Goal: Information Seeking & Learning: Learn about a topic

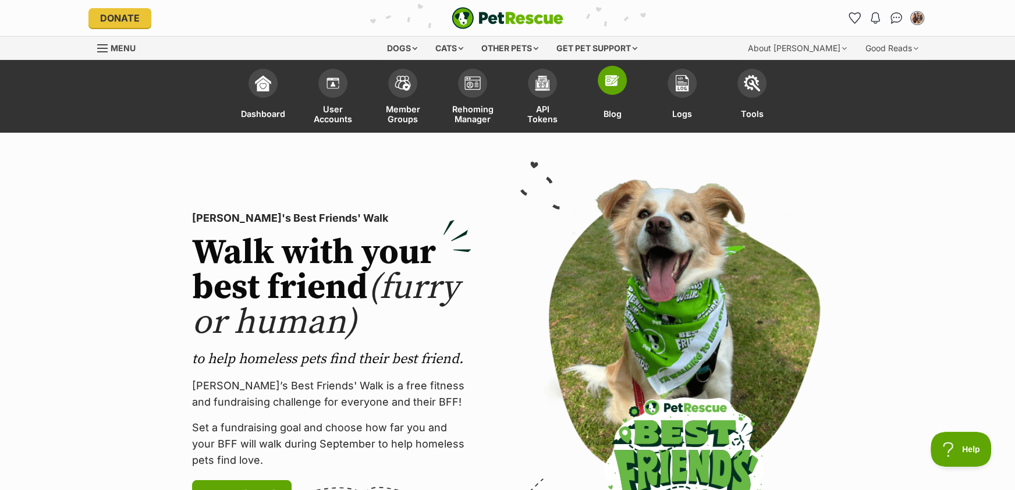
click at [601, 90] on span at bounding box center [612, 80] width 29 height 29
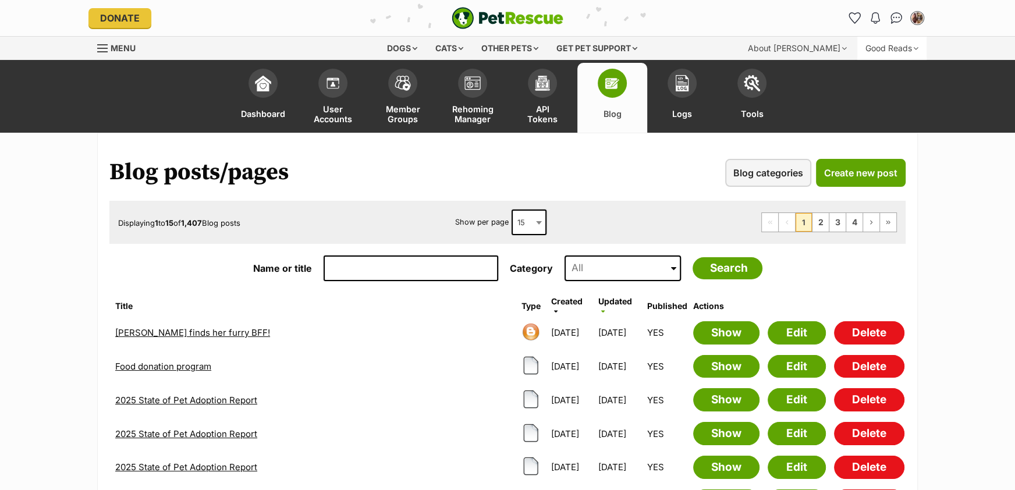
click at [892, 44] on div "Good Reads" at bounding box center [891, 48] width 69 height 23
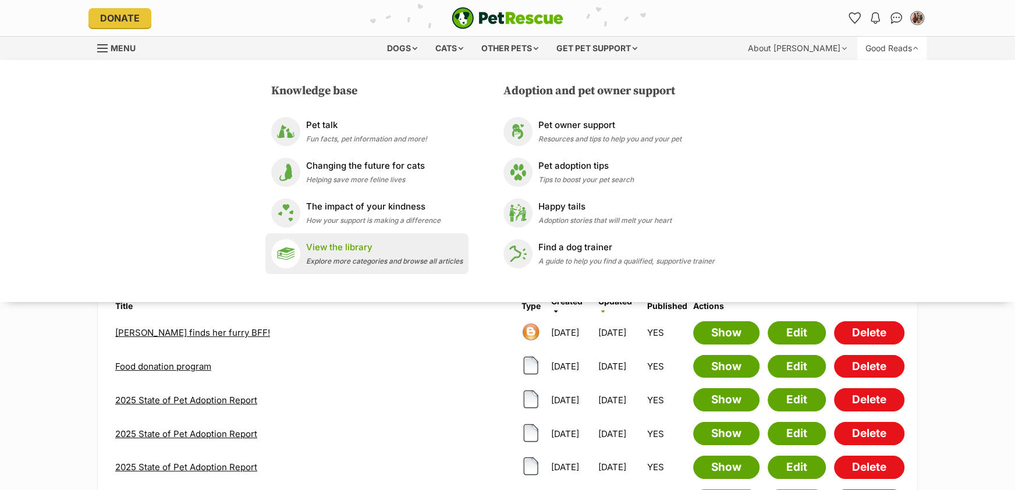
click at [356, 253] on p "View the library" at bounding box center [384, 247] width 157 height 13
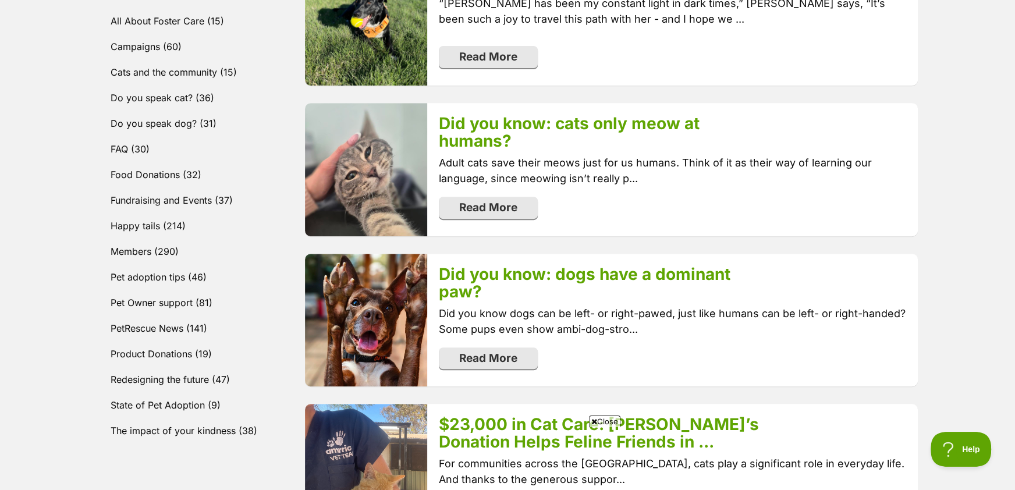
click at [594, 343] on div "Did you know: dogs have a dominant paw? Did you know dogs can be left- or right…" at bounding box center [672, 320] width 490 height 133
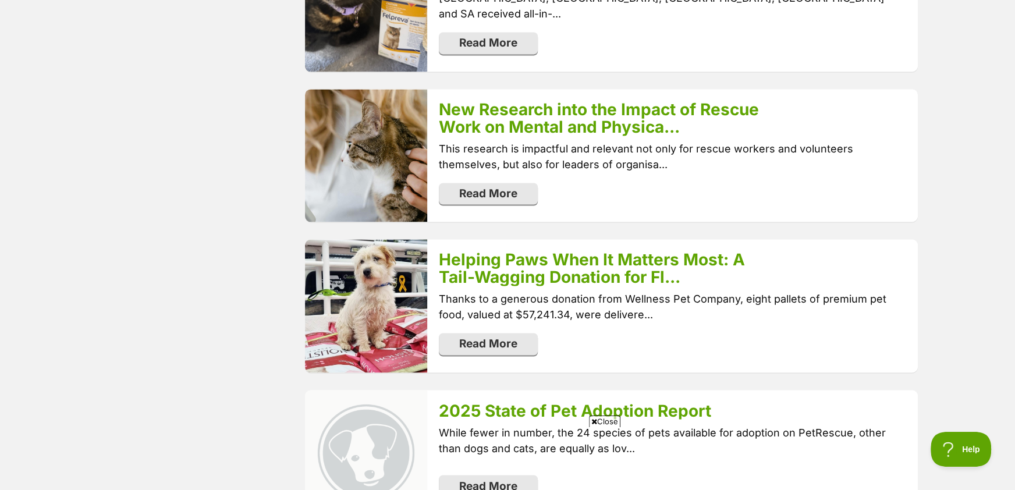
scroll to position [1666, 0]
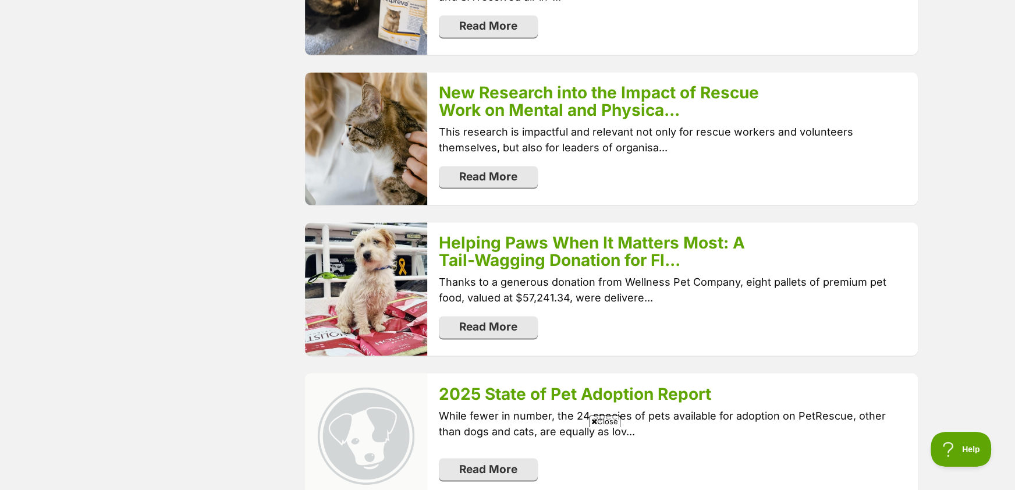
click at [594, 424] on icon at bounding box center [594, 422] width 6 height 8
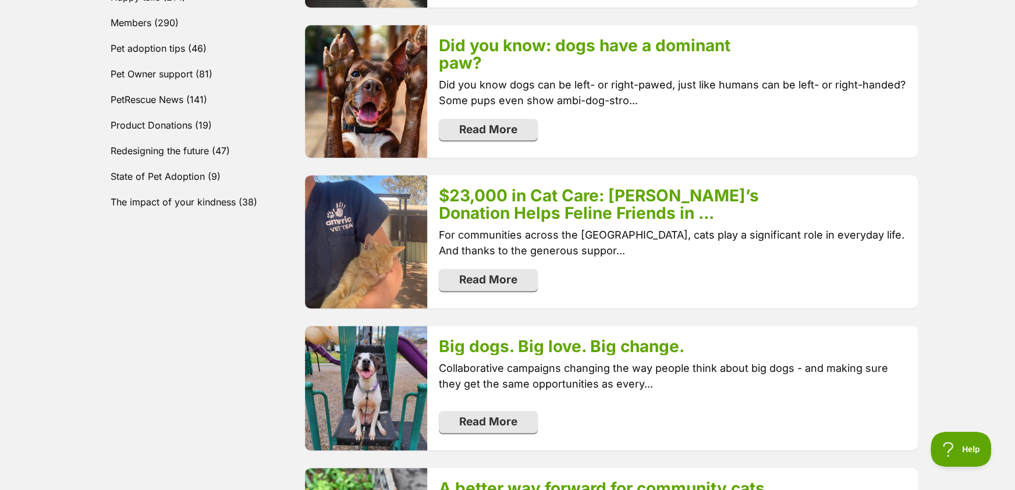
scroll to position [779, 0]
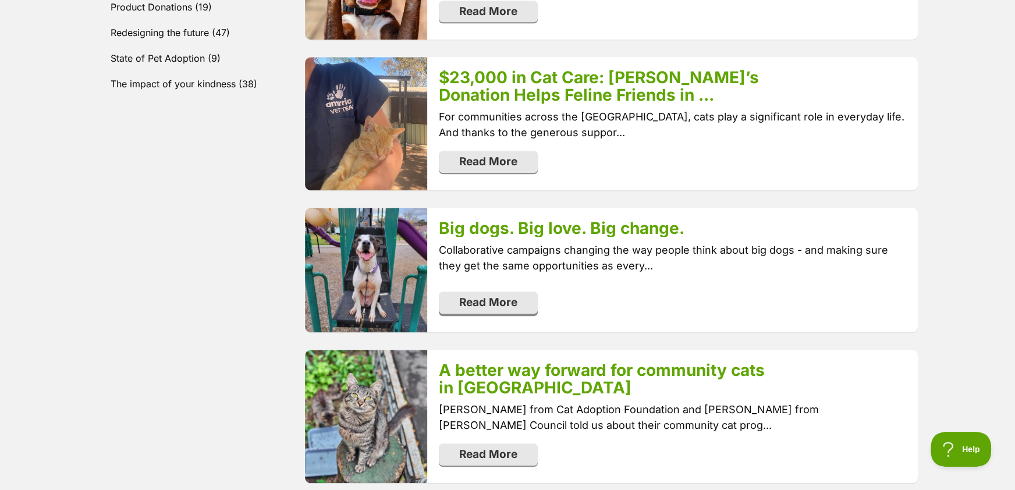
click at [497, 309] on link "Read More" at bounding box center [488, 303] width 99 height 22
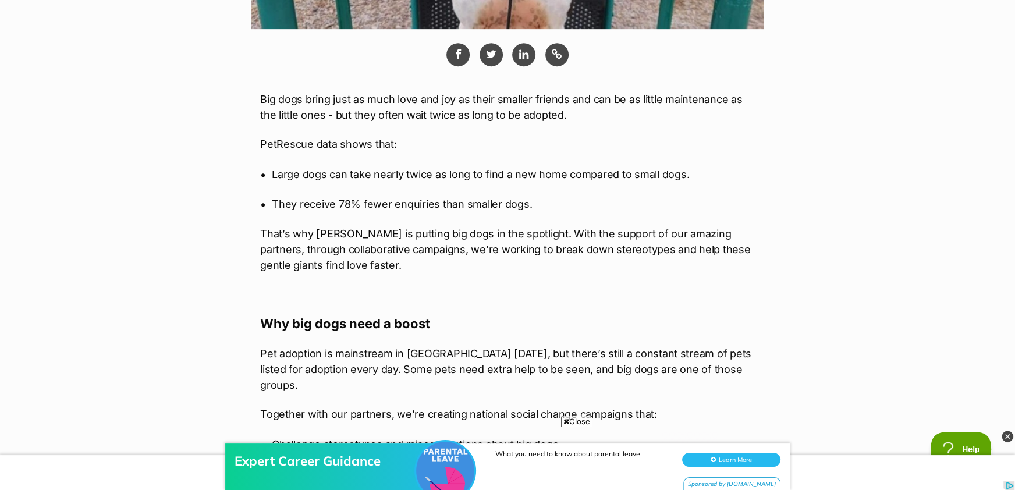
click at [271, 173] on ul "Large dogs can take nearly twice as long to find a new home compared to small d…" at bounding box center [507, 189] width 495 height 46
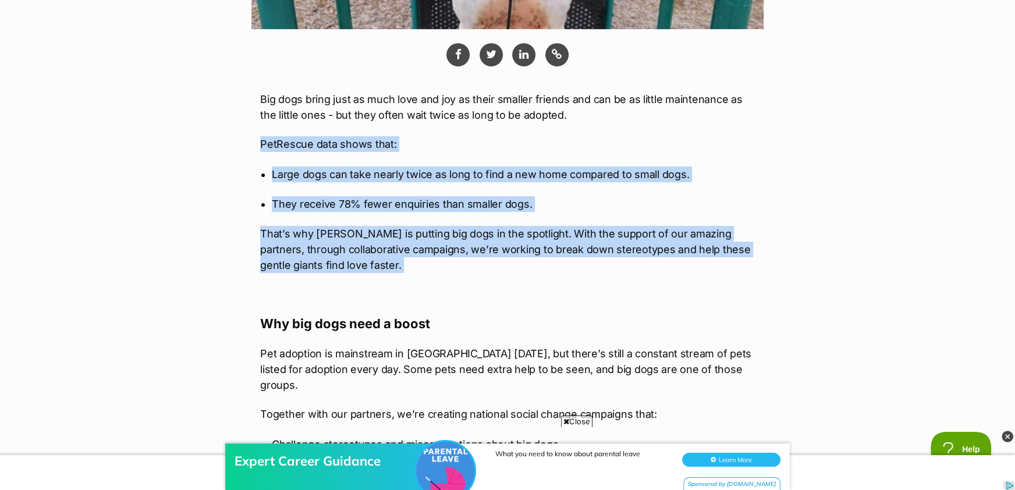
drag, startPoint x: 260, startPoint y: 141, endPoint x: 520, endPoint y: 282, distance: 295.0
copy div "PetRescue data shows that: Large dogs can take nearly twice as long to find a n…"
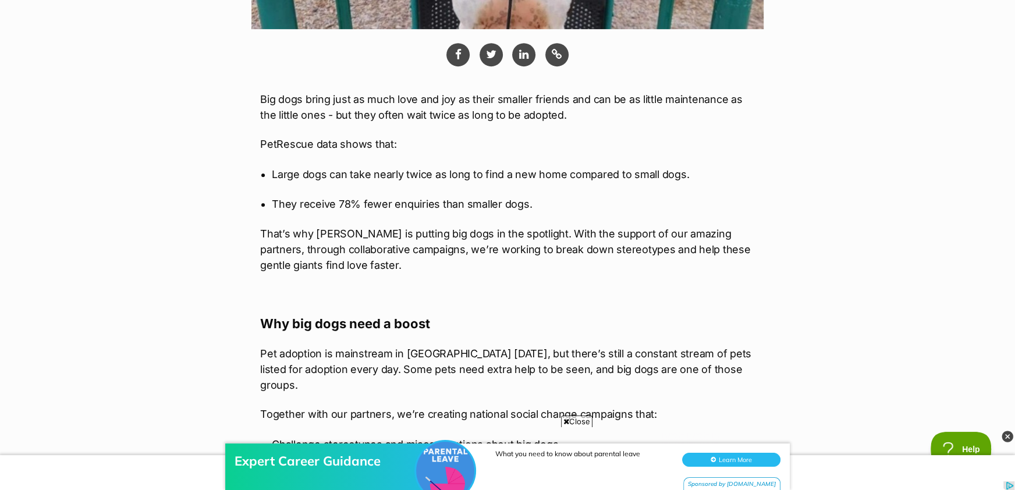
click at [518, 300] on p at bounding box center [507, 294] width 495 height 16
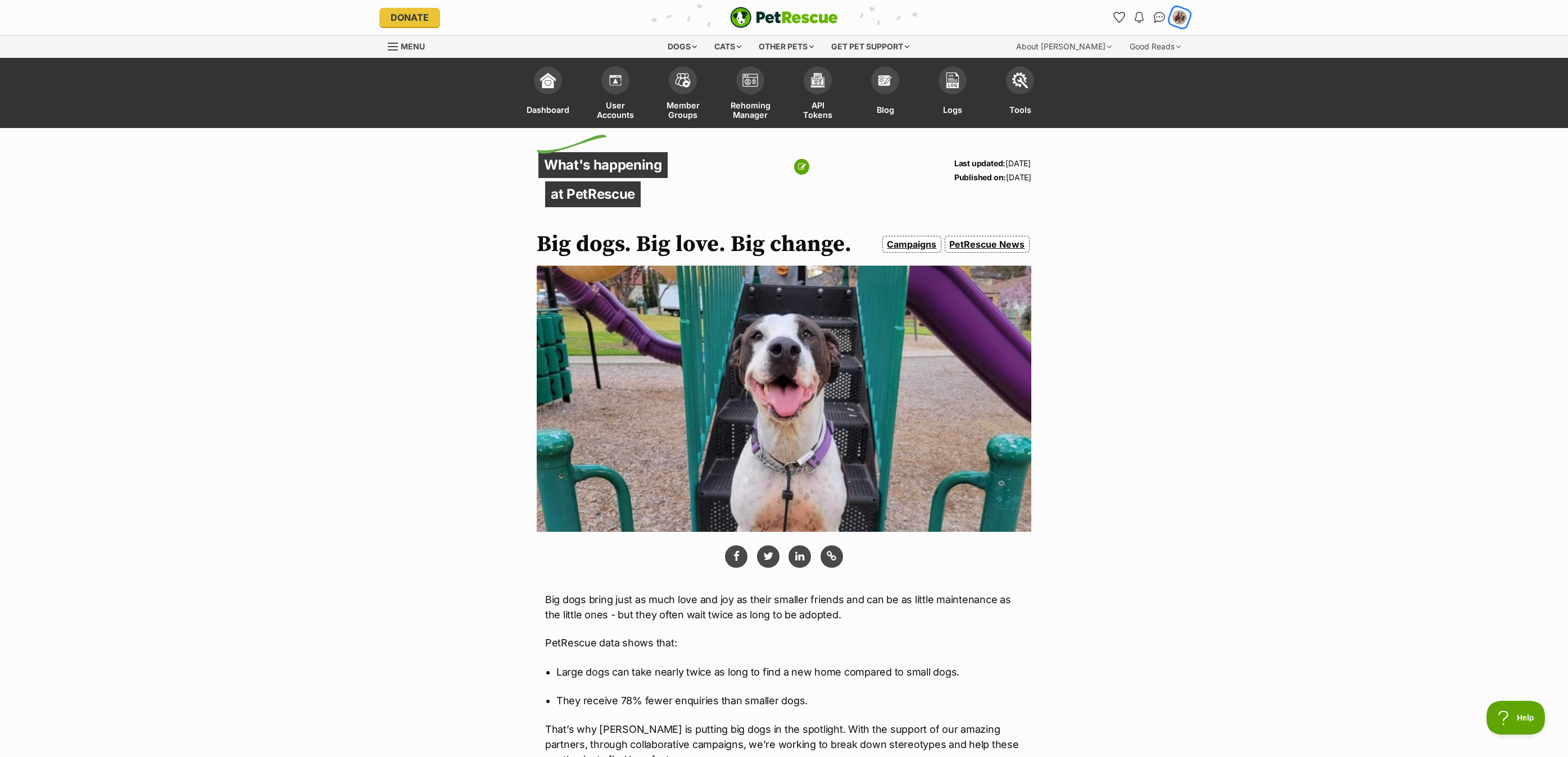
click at [979, 17] on img "My account" at bounding box center [1179, 16] width 14 height 14
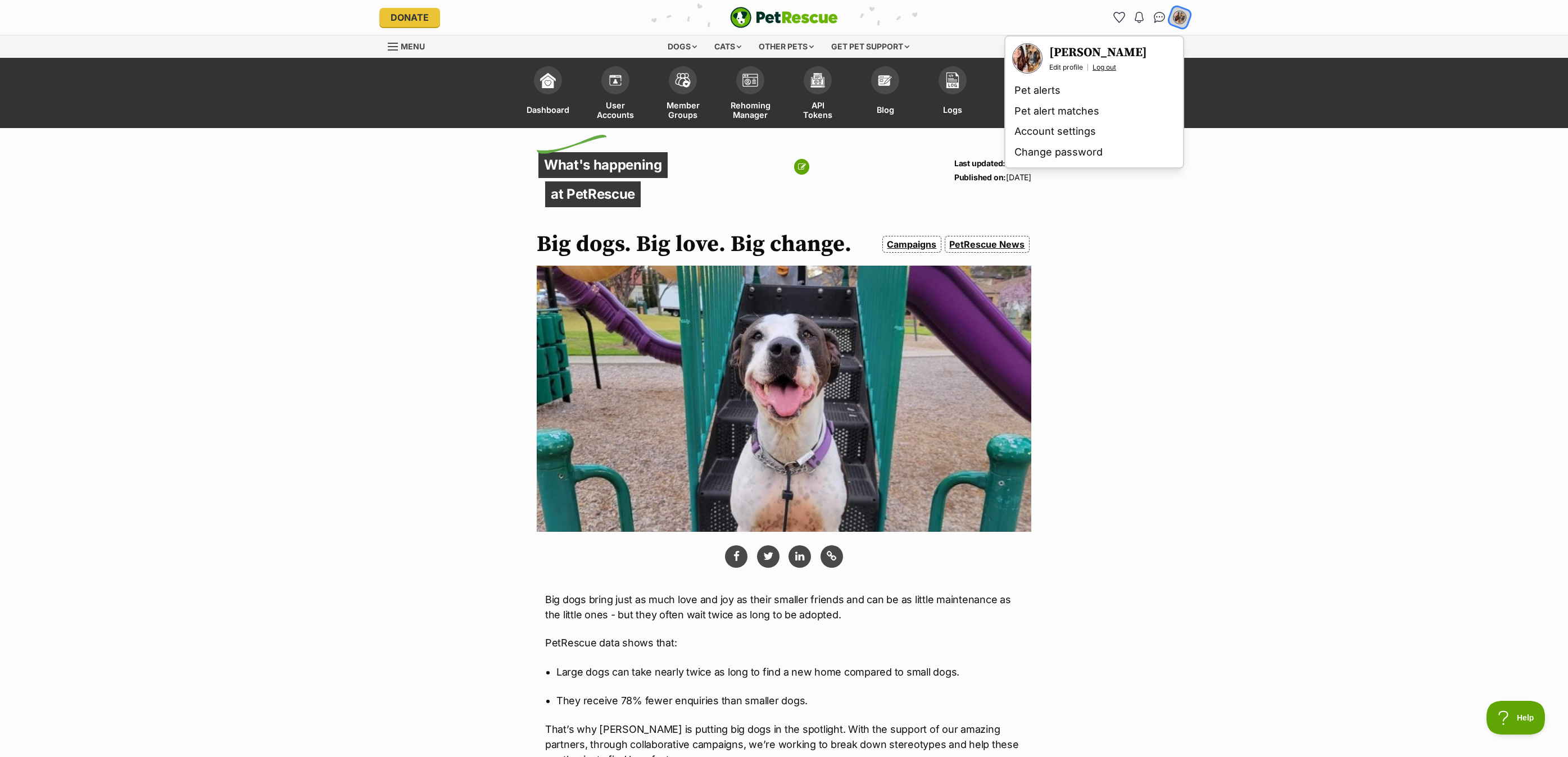
click at [979, 66] on link "Log out" at bounding box center [1104, 67] width 23 height 9
